Goal: Find specific page/section: Find specific page/section

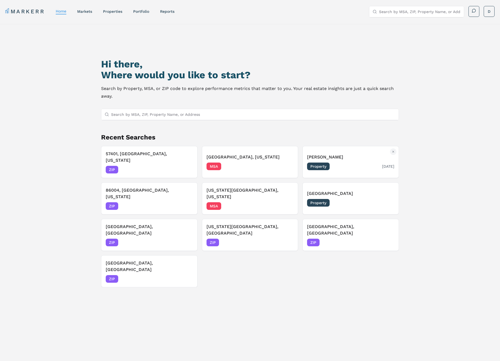
click at [352, 154] on h3 "[PERSON_NAME]" at bounding box center [350, 157] width 87 height 7
